Goal: Information Seeking & Learning: Find specific fact

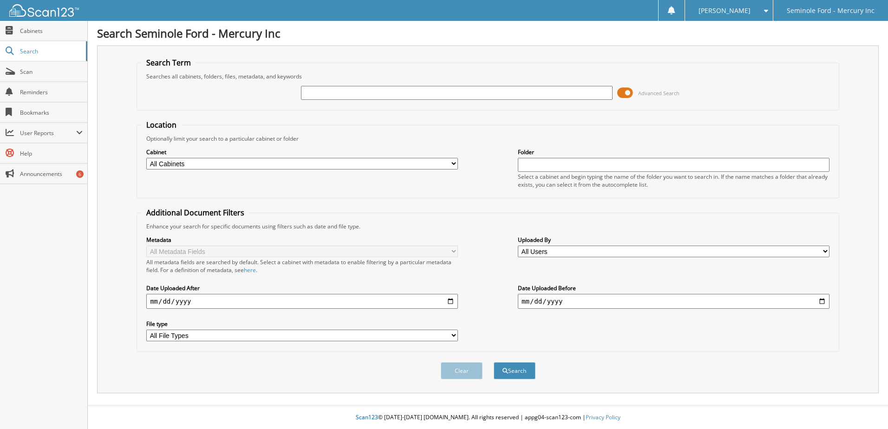
click at [337, 95] on input "text" at bounding box center [457, 93] width 312 height 14
type input "A0928A"
click at [494, 362] on button "Search" at bounding box center [515, 370] width 42 height 17
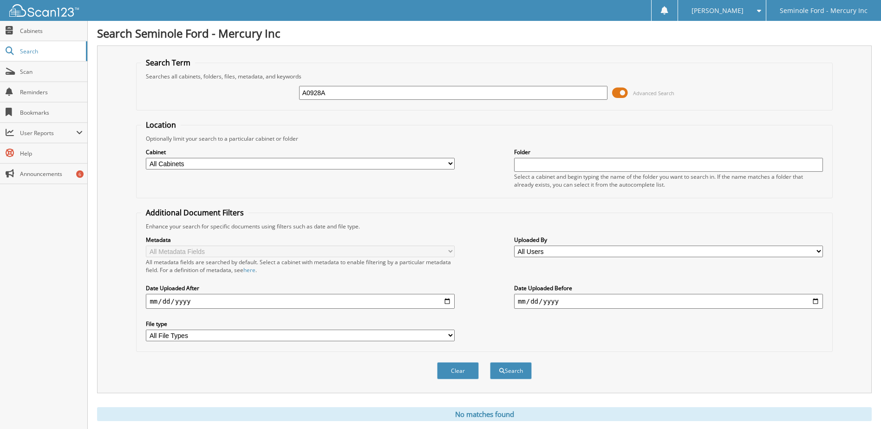
scroll to position [25, 0]
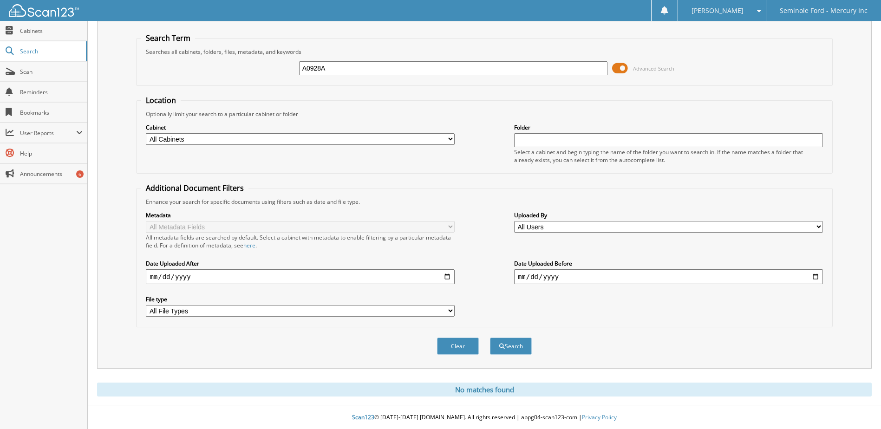
click at [361, 65] on input "A0928A" at bounding box center [453, 68] width 309 height 14
type input "28919"
click at [490, 338] on button "Search" at bounding box center [511, 346] width 42 height 17
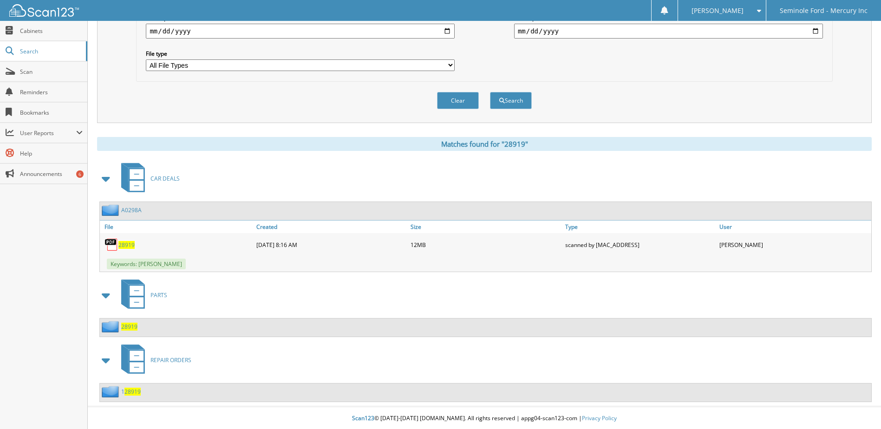
scroll to position [272, 0]
click at [127, 243] on span "28919" at bounding box center [126, 244] width 16 height 8
